Goal: Browse casually: Explore the website without a specific task or goal

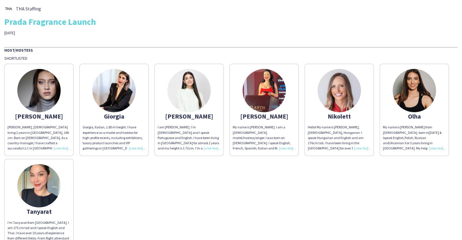
click at [210, 149] on div "I am [PERSON_NAME]. I’m [DEMOGRAPHIC_DATA] and I speak Portuguese and English. …" at bounding box center [189, 138] width 63 height 26
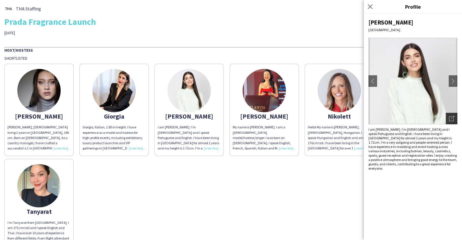
click at [454, 115] on div "Open photos pop-in" at bounding box center [452, 119] width 12 height 12
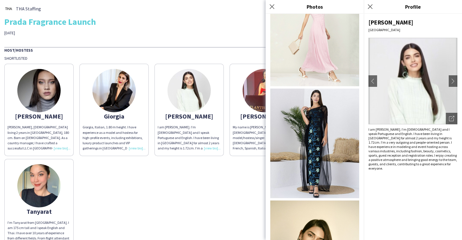
scroll to position [593, 0]
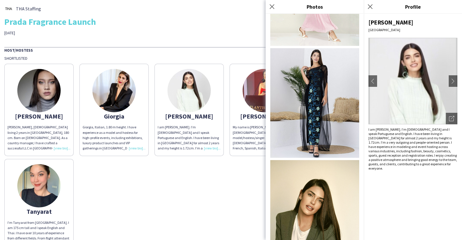
click at [65, 149] on div "[PERSON_NAME], [DEMOGRAPHIC_DATA] living 2 years in [GEOGRAPHIC_DATA], 180 cm. …" at bounding box center [39, 138] width 63 height 26
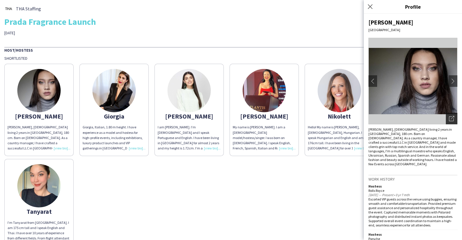
click at [449, 118] on div "Open photos pop-in" at bounding box center [452, 119] width 12 height 12
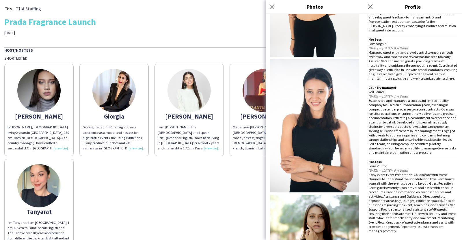
scroll to position [90, 0]
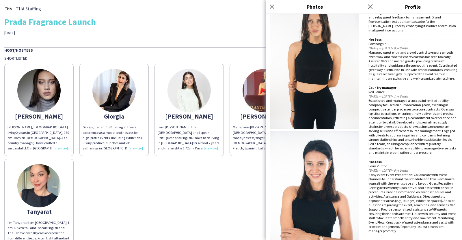
click at [204, 177] on div "[PERSON_NAME] [PERSON_NAME] Pop, [DEMOGRAPHIC_DATA] living 2 years in [GEOGRAPH…" at bounding box center [231, 156] width 454 height 191
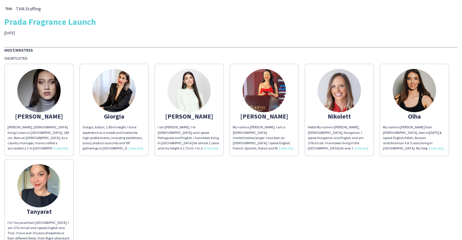
click at [142, 147] on div "Giorgia, Italian, 1.80 m height. I have experience as a model and hostess for h…" at bounding box center [114, 138] width 63 height 26
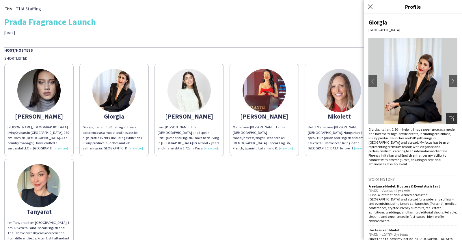
click at [449, 116] on icon "Open photos pop-in" at bounding box center [451, 118] width 5 height 5
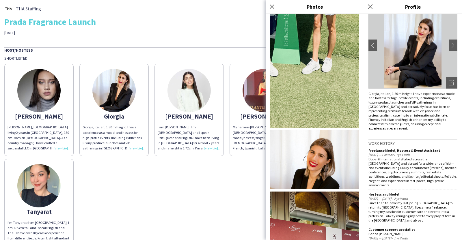
scroll to position [812, 0]
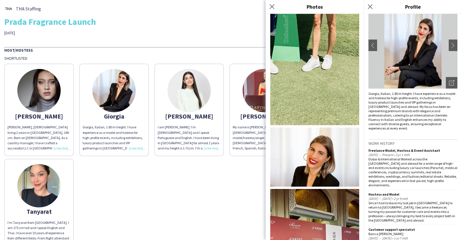
click at [230, 181] on div "[PERSON_NAME] [PERSON_NAME] Pop, [DEMOGRAPHIC_DATA] living 2 years in [GEOGRAPH…" at bounding box center [231, 156] width 454 height 191
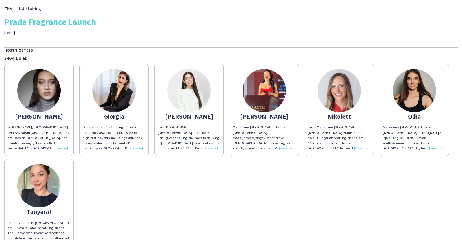
click at [285, 149] on div "My name is [PERSON_NAME]. I am a [DEMOGRAPHIC_DATA] model/hostess/singer. I was…" at bounding box center [264, 138] width 63 height 26
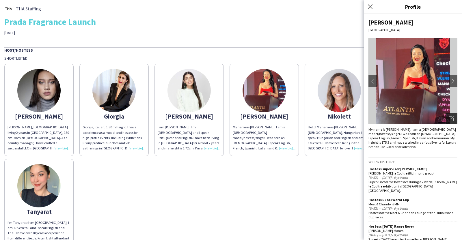
click at [449, 118] on icon "Open photos pop-in" at bounding box center [451, 118] width 5 height 5
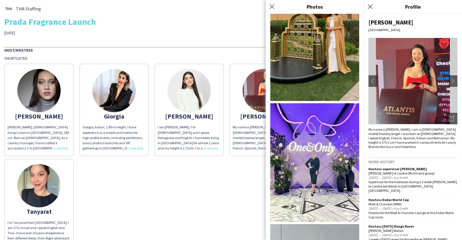
scroll to position [2065, 0]
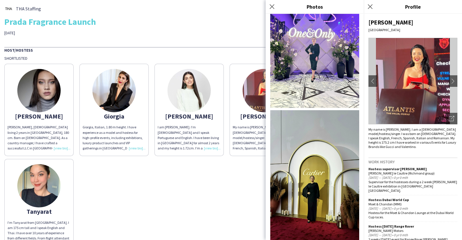
click at [244, 174] on div "[PERSON_NAME] [PERSON_NAME] Pop, [DEMOGRAPHIC_DATA] living 2 years in [GEOGRAPH…" at bounding box center [231, 156] width 454 height 191
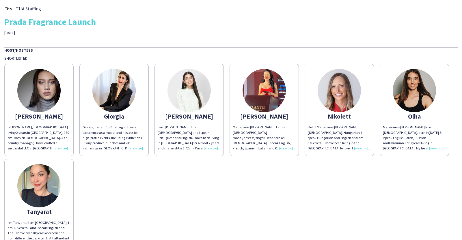
click at [360, 149] on div "Hello! My name is [PERSON_NAME], [DEMOGRAPHIC_DATA], Hungarian. I speak Hungari…" at bounding box center [339, 138] width 63 height 26
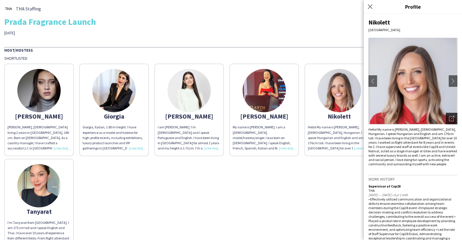
click at [451, 121] on div "Open photos pop-in" at bounding box center [452, 119] width 12 height 12
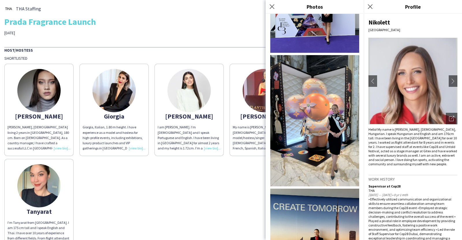
scroll to position [929, 0]
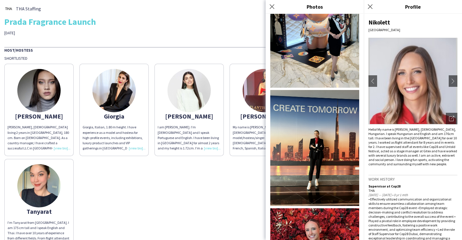
click at [245, 193] on div "[PERSON_NAME] [PERSON_NAME] Pop, [DEMOGRAPHIC_DATA] living 2 years in [GEOGRAPH…" at bounding box center [231, 156] width 454 height 191
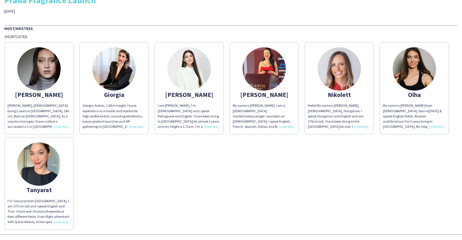
scroll to position [37, 0]
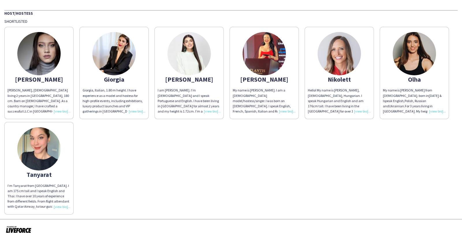
click at [383, 114] on div "My name is [PERSON_NAME] from [DEMOGRAPHIC_DATA]. born in [DEMOGRAPHIC_DATA] & …" at bounding box center [414, 101] width 63 height 26
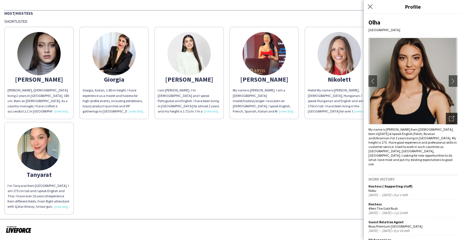
click at [448, 115] on div "Open photos pop-in" at bounding box center [452, 119] width 12 height 12
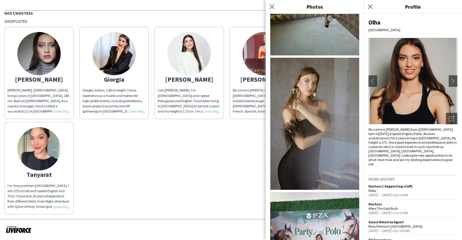
scroll to position [681, 0]
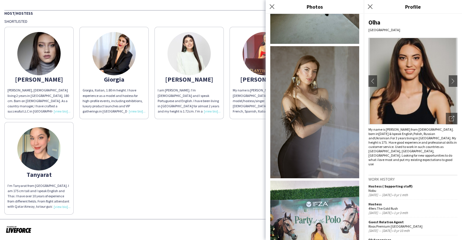
click at [71, 207] on div "I’m Tanyarat from [GEOGRAPHIC_DATA]. I am 175 cm tall and I speak English and T…" at bounding box center [39, 197] width 63 height 26
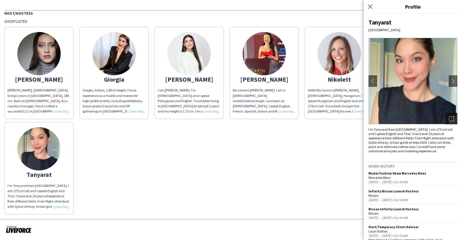
click at [449, 118] on icon "Open photos pop-in" at bounding box center [451, 118] width 5 height 5
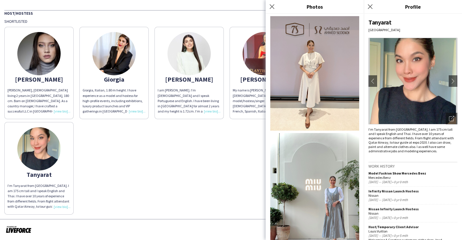
scroll to position [2163, 0]
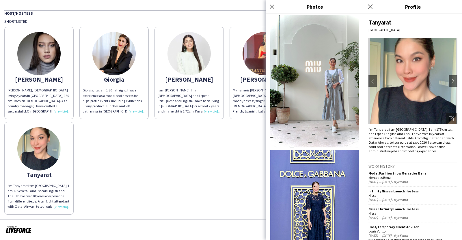
click at [233, 168] on div "[PERSON_NAME] [PERSON_NAME] Pop, [DEMOGRAPHIC_DATA] living 2 years in [GEOGRAPH…" at bounding box center [231, 119] width 454 height 191
